Goal: Use online tool/utility: Utilize a website feature to perform a specific function

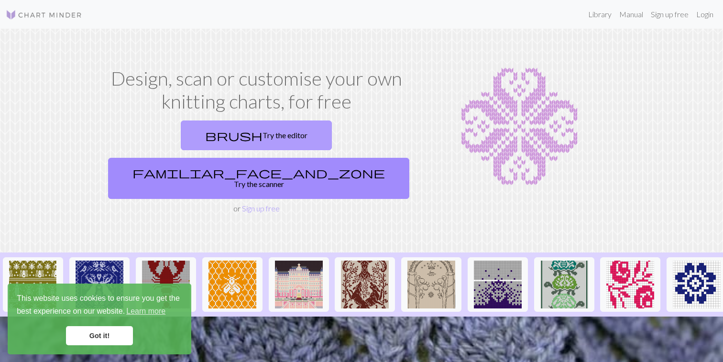
click at [197, 128] on link "brush Try the editor" at bounding box center [256, 135] width 151 height 30
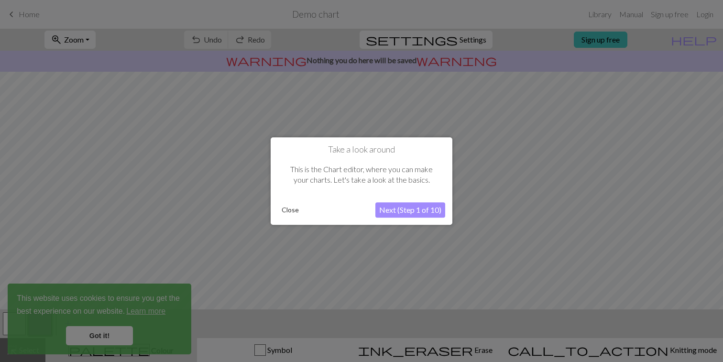
click at [296, 211] on button "Close" at bounding box center [290, 210] width 25 height 14
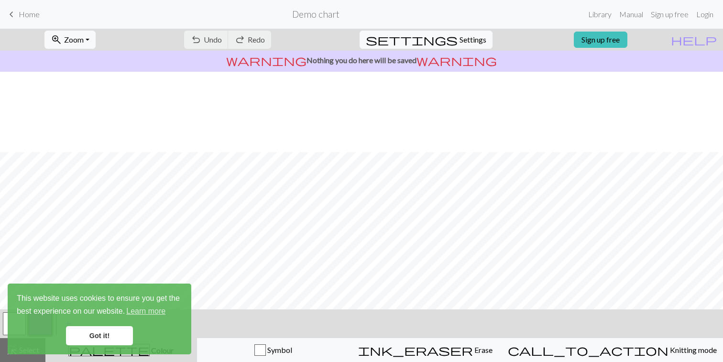
scroll to position [111, 0]
click at [114, 338] on link "Got it!" at bounding box center [99, 335] width 67 height 19
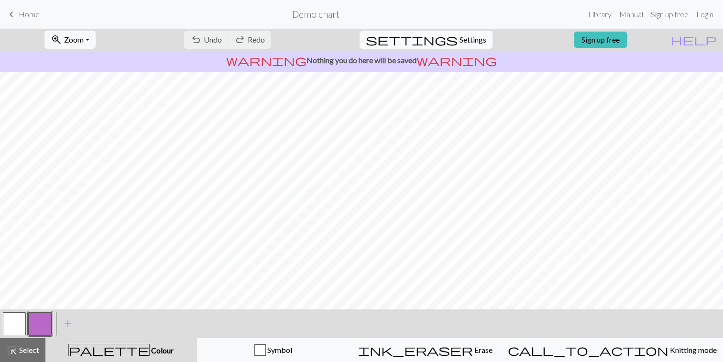
click at [463, 44] on span "Settings" at bounding box center [473, 39] width 27 height 11
select select "aran"
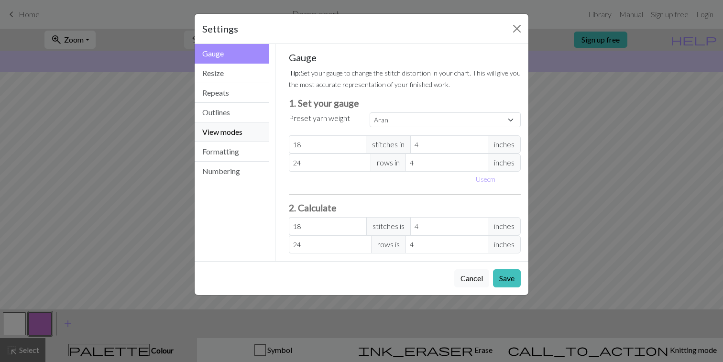
click at [242, 131] on button "View modes" at bounding box center [232, 132] width 75 height 20
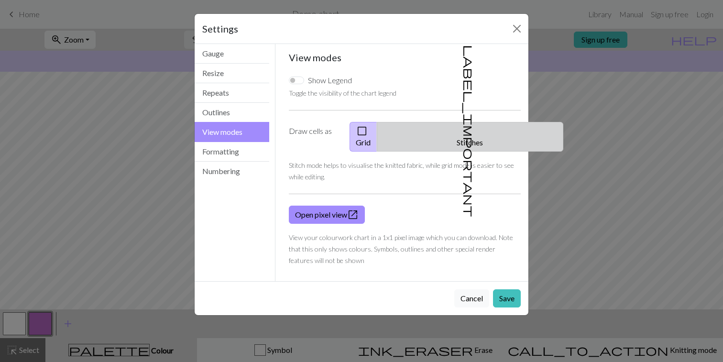
click at [473, 133] on button "label_important Stitches" at bounding box center [470, 137] width 186 height 30
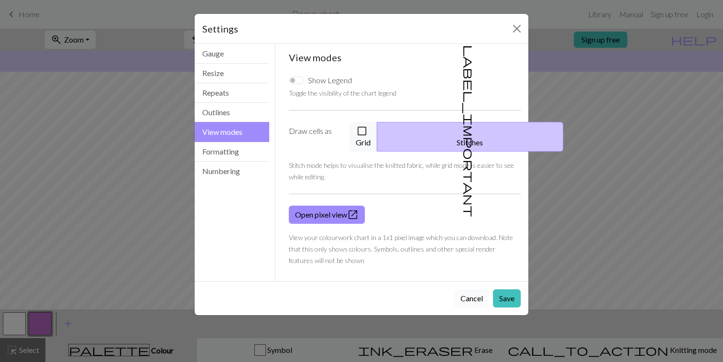
click at [468, 289] on button "Cancel" at bounding box center [471, 298] width 35 height 18
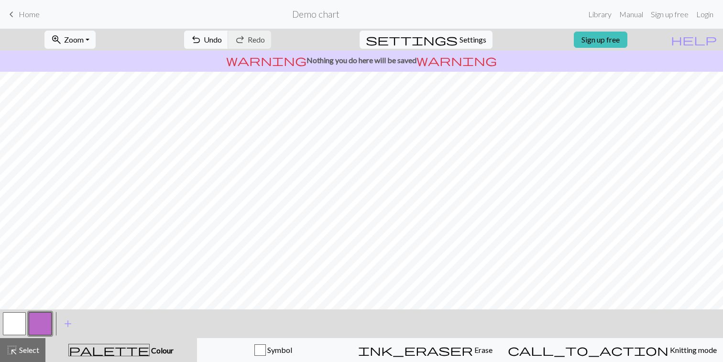
scroll to position [14, 0]
